Goal: Task Accomplishment & Management: Manage account settings

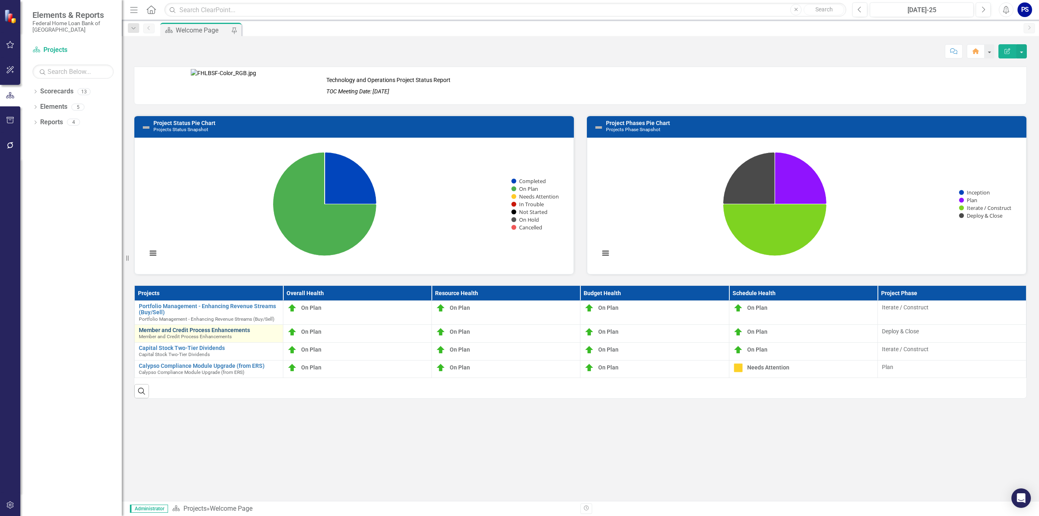
click at [162, 329] on link "Member and Credit Process Enhancements" at bounding box center [209, 330] width 140 height 6
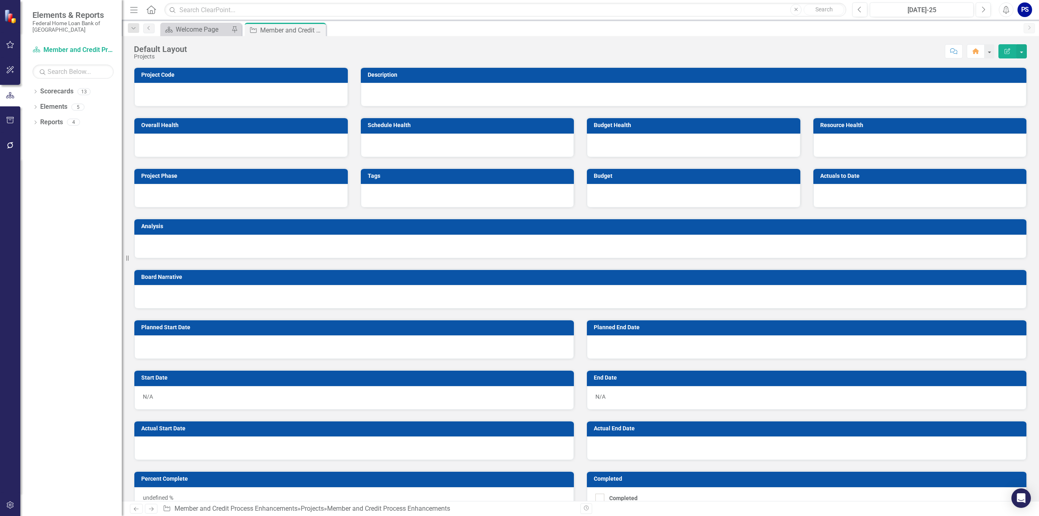
checkbox input "true"
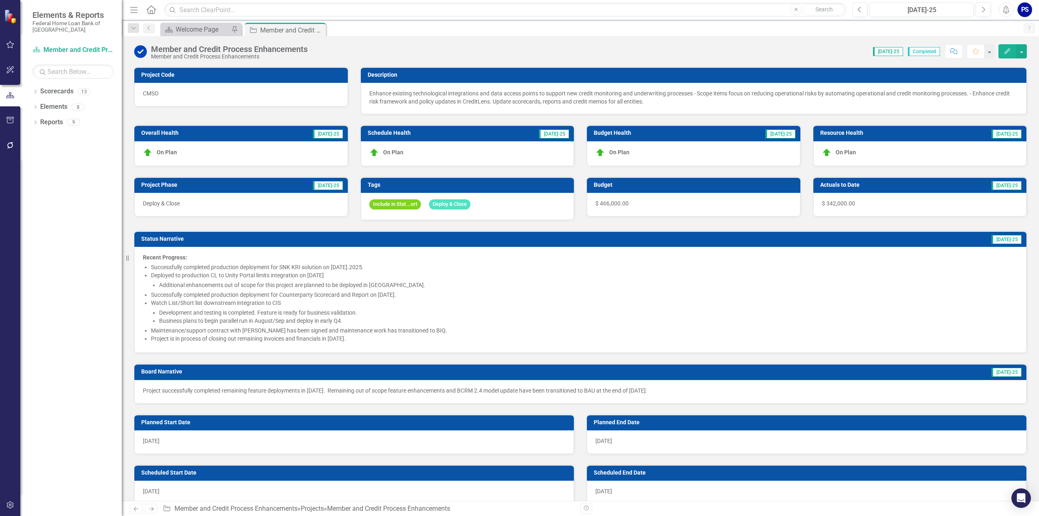
checkbox input "true"
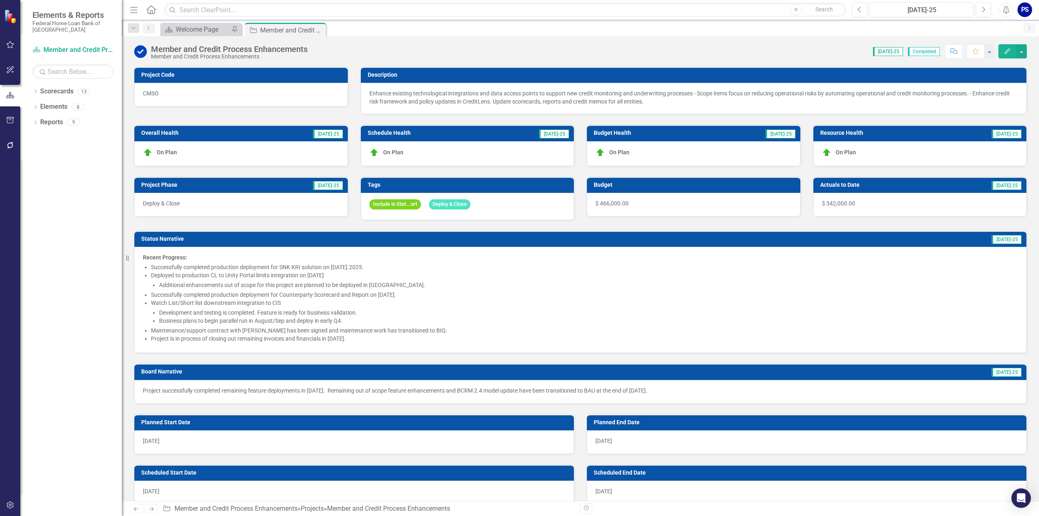
checkbox input "true"
click at [179, 151] on div "On Plan" at bounding box center [240, 153] width 213 height 25
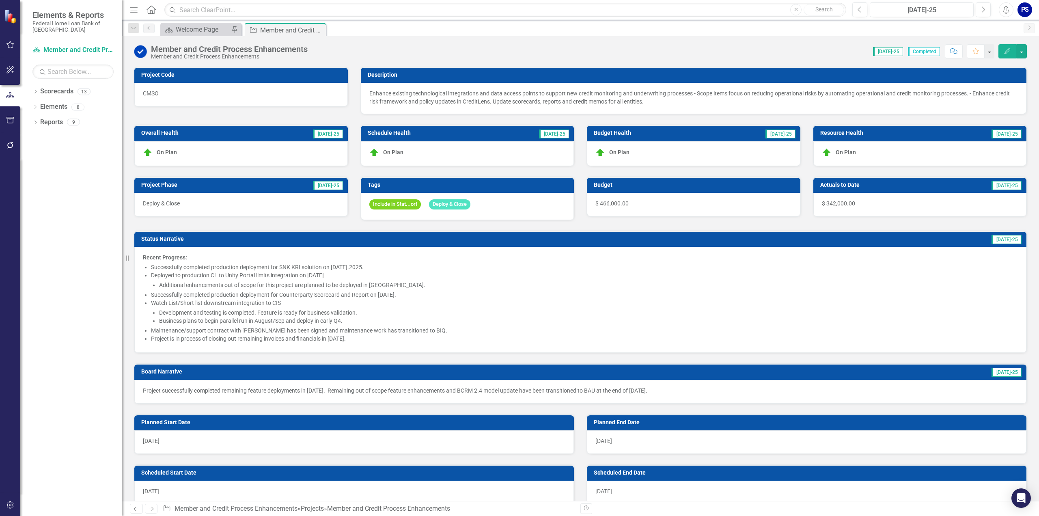
click at [179, 151] on div "On Plan" at bounding box center [240, 153] width 213 height 25
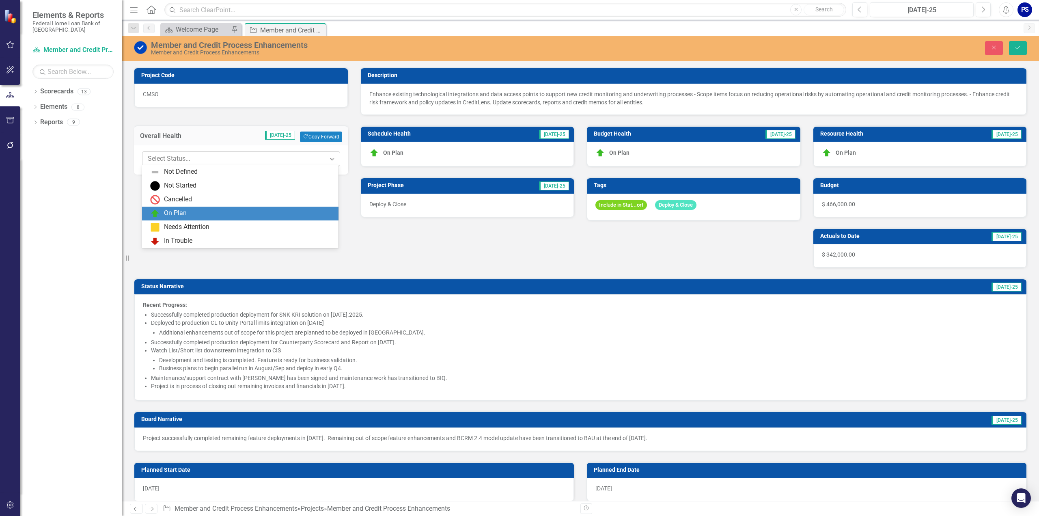
click at [186, 156] on div at bounding box center [234, 158] width 173 height 11
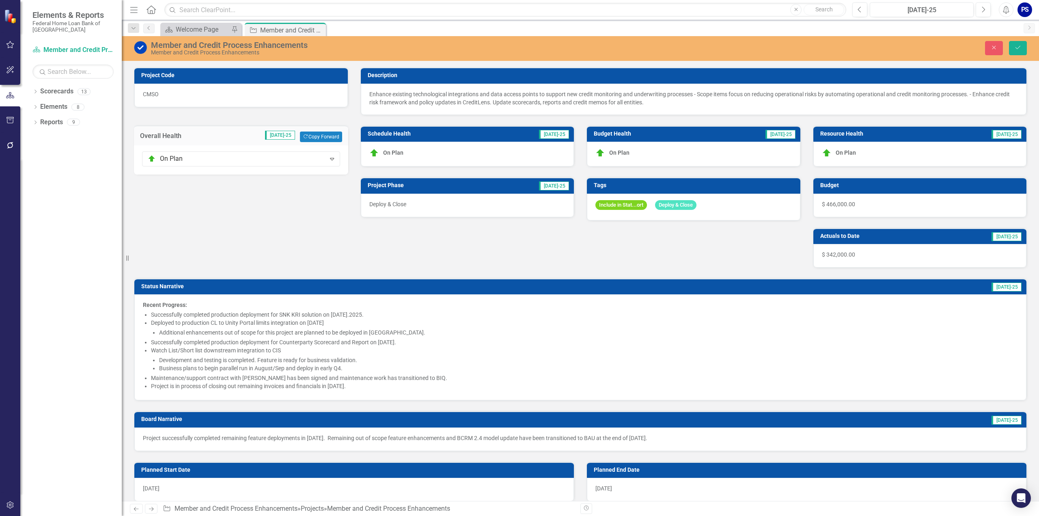
click at [156, 117] on div "Overall Health [DATE]-25 Copy Forward Copy Forward On Plan Expand" at bounding box center [241, 144] width 226 height 59
click at [993, 44] on button "Close" at bounding box center [994, 48] width 18 height 14
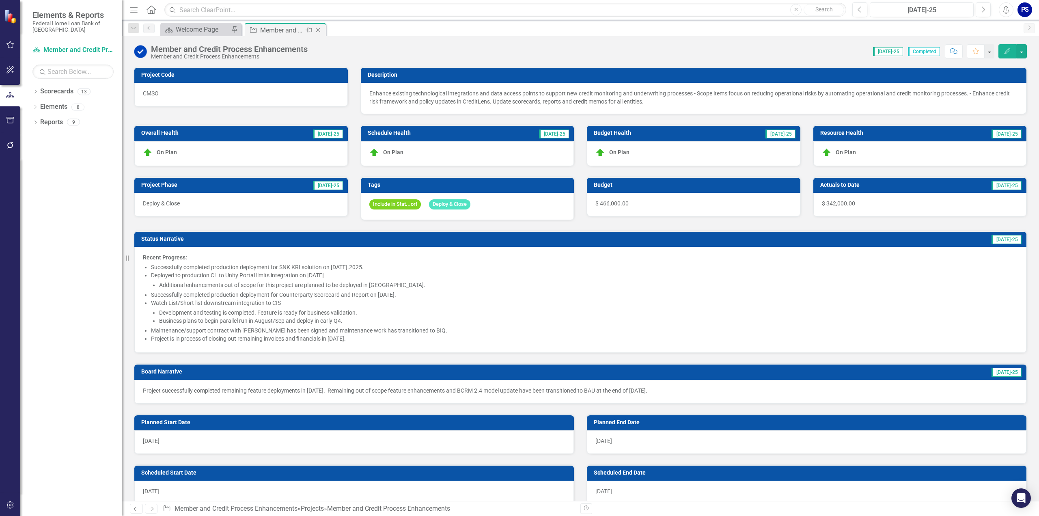
click at [318, 29] on icon "Close" at bounding box center [318, 30] width 8 height 6
